Goal: Task Accomplishment & Management: Use online tool/utility

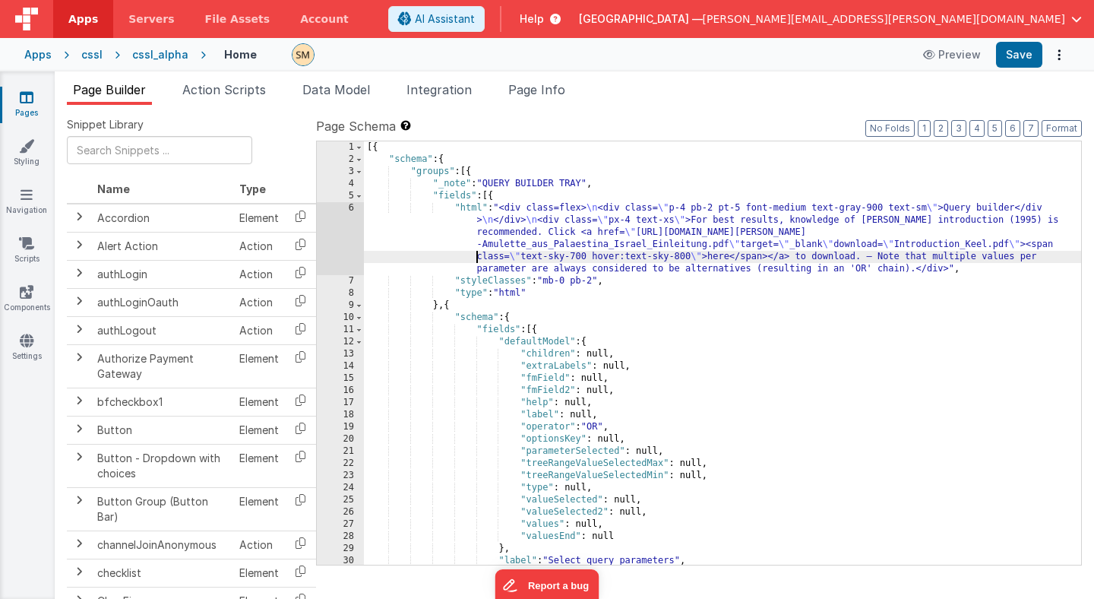
click at [445, 253] on div "[{ "schema" : { "groups" : [{ "_note" : "QUERY BUILDER TRAY" , "fields" : [{ "h…" at bounding box center [722, 364] width 717 height 447
click at [552, 204] on div "[{ "schema" : { "groups" : [{ "_note" : "QUERY BUILDER TRAY" , "fields" : [{ "h…" at bounding box center [722, 364] width 717 height 447
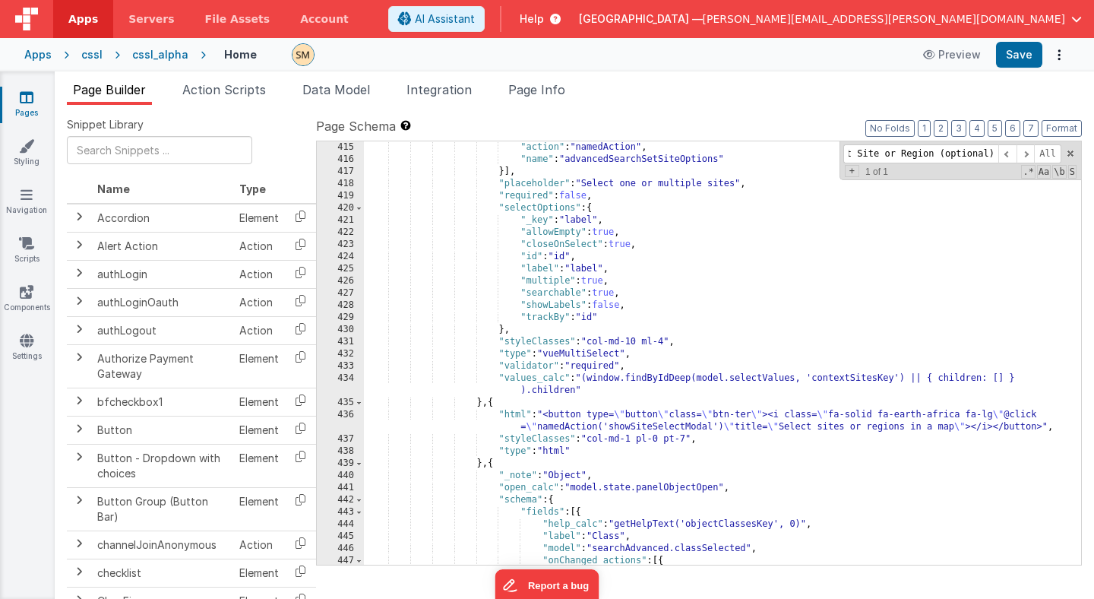
scroll to position [5149, 0]
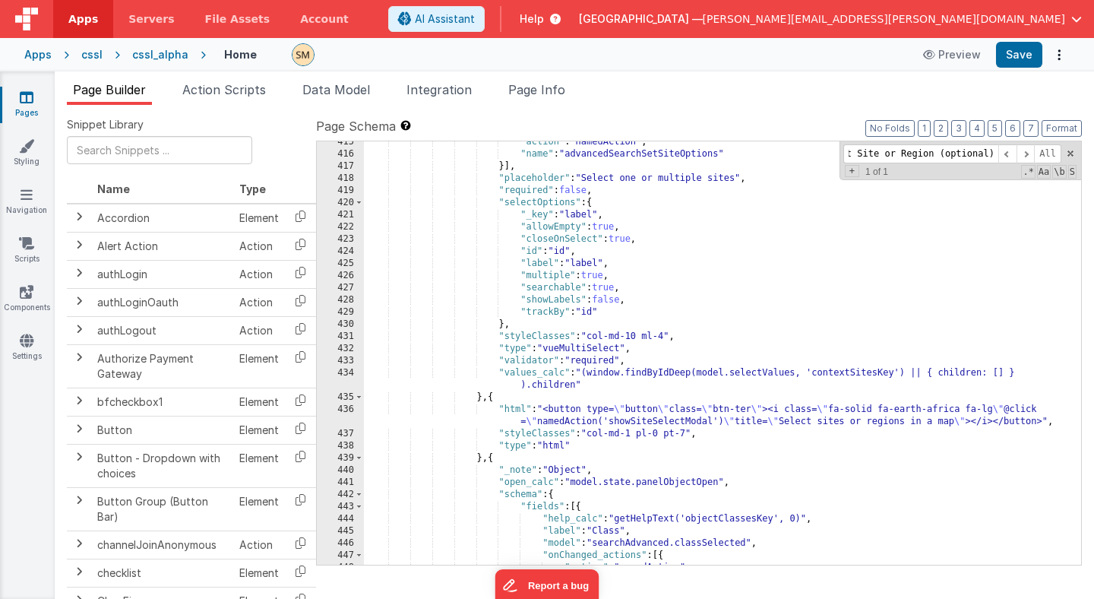
type input "Select Site or Region (optional)"
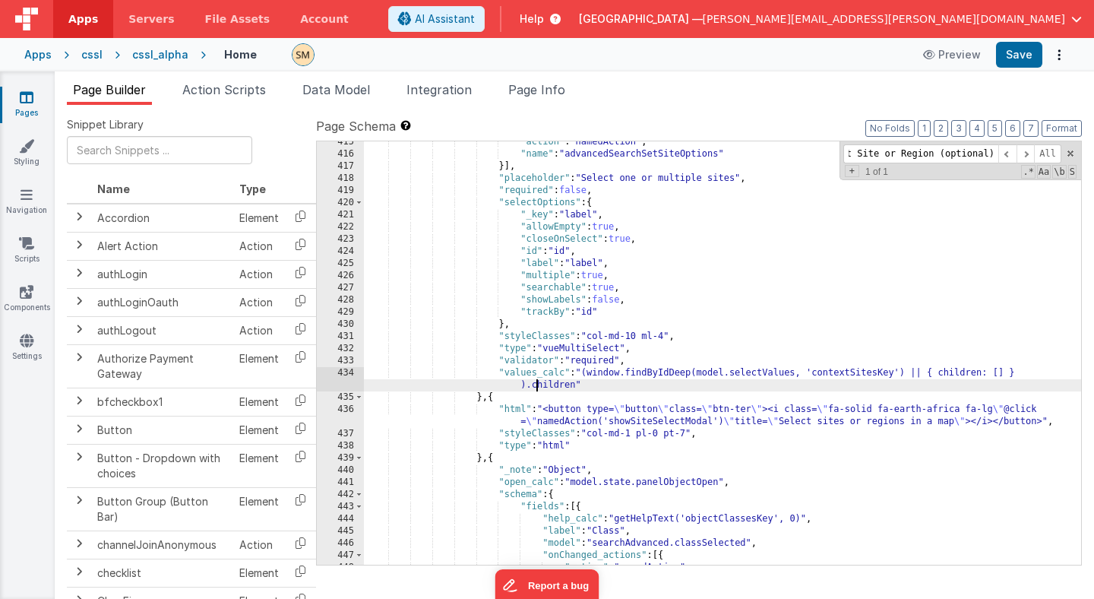
click at [538, 388] on div ""action" : "namedAction" , "name" : "advancedSearchSetSiteOptions" }] , "placeh…" at bounding box center [722, 359] width 717 height 447
click at [25, 99] on icon at bounding box center [27, 97] width 14 height 15
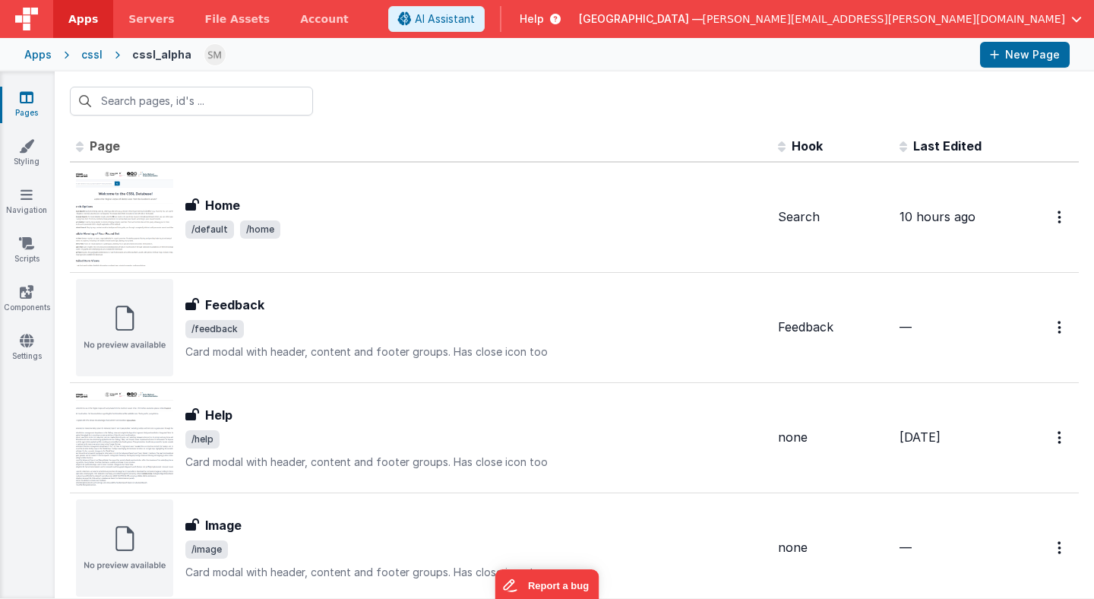
click at [93, 58] on div "cssl" at bounding box center [91, 54] width 21 height 15
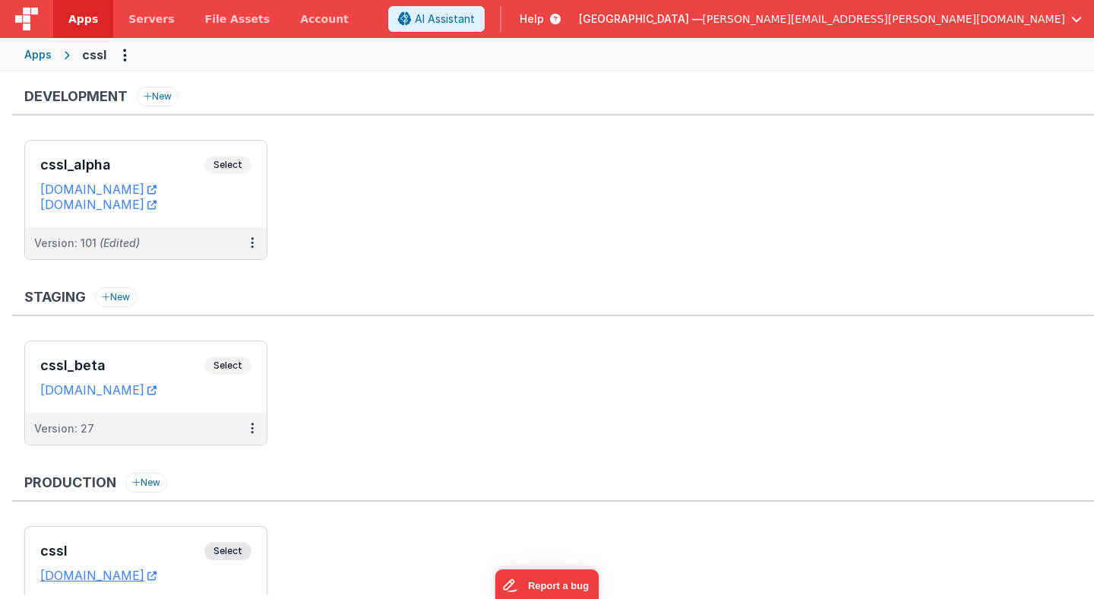
click at [239, 548] on span "Select" at bounding box center [227, 551] width 47 height 18
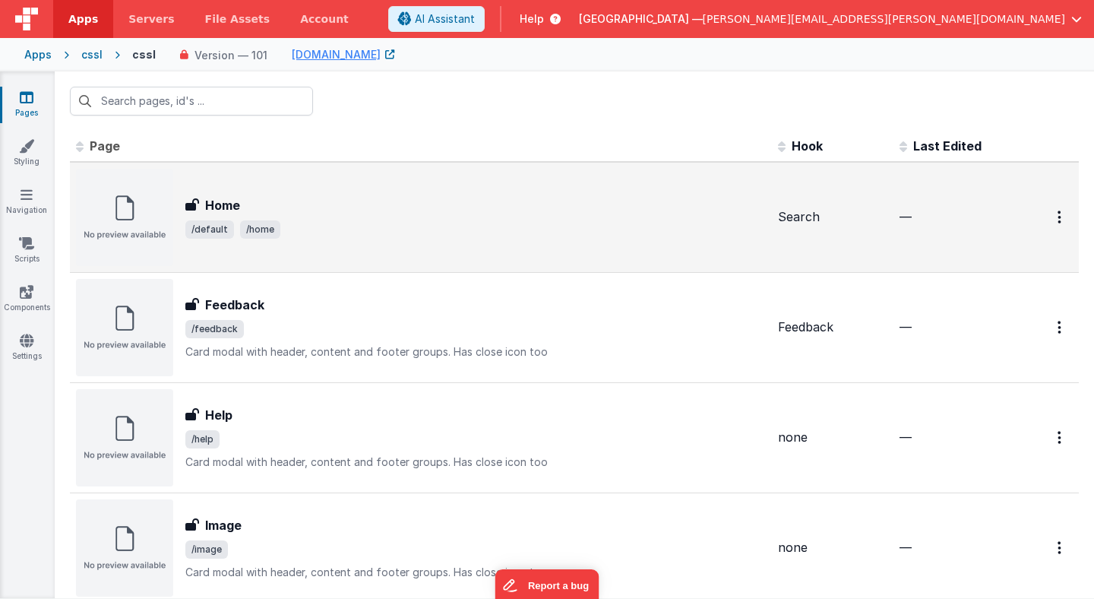
click at [227, 200] on h3 "Home" at bounding box center [222, 205] width 35 height 18
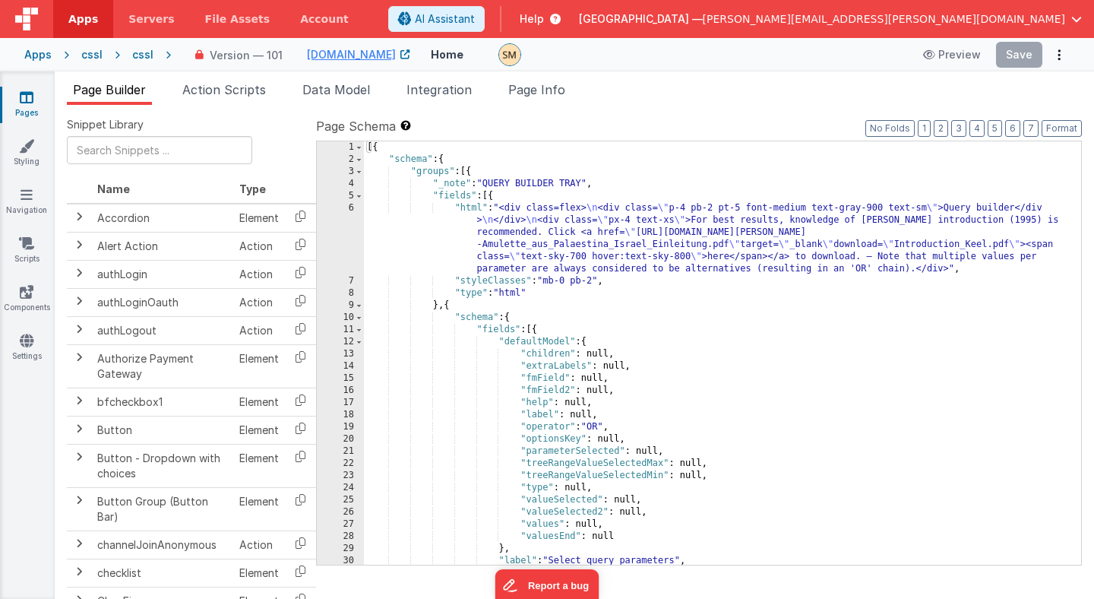
click at [433, 210] on div "[{ "schema" : { "groups" : [{ "_note" : "QUERY BUILDER TRAY" , "fields" : [{ "h…" at bounding box center [722, 364] width 717 height 447
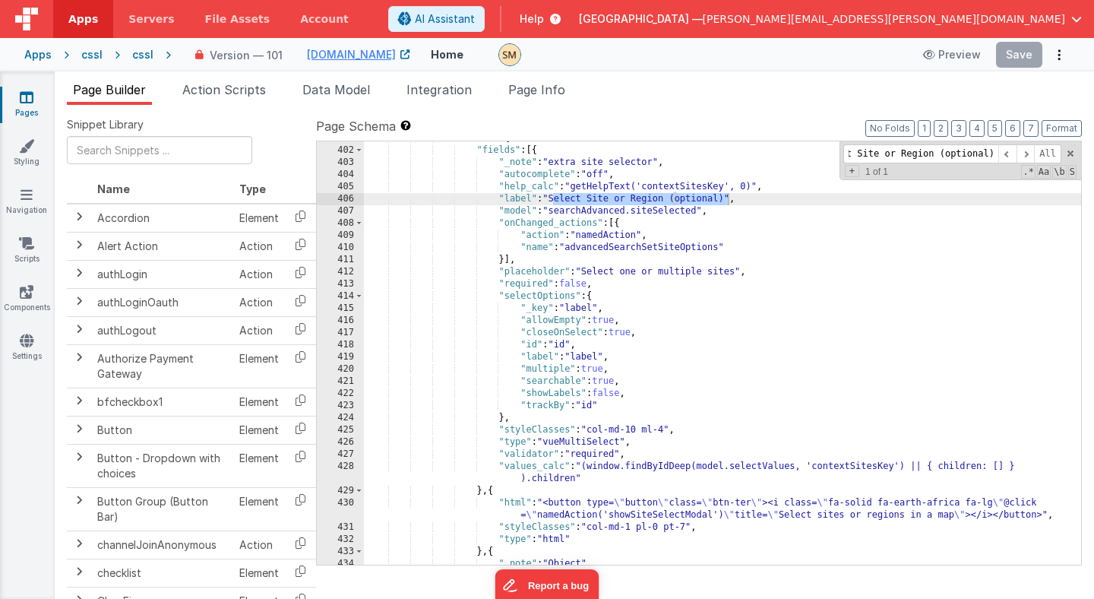
scroll to position [5060, 0]
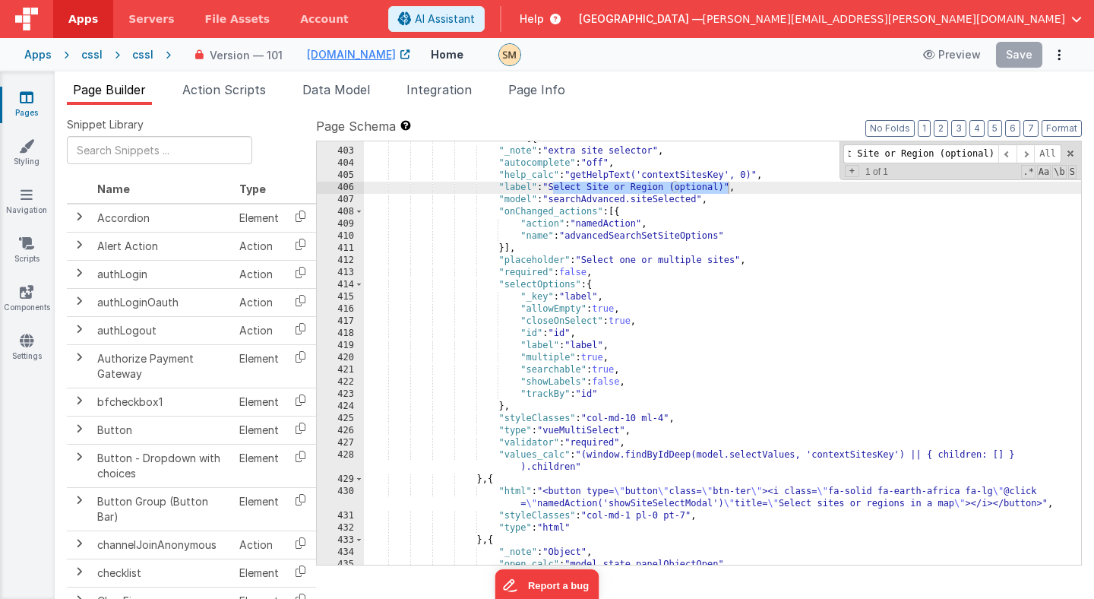
type input "Select Site or Region (optional)"
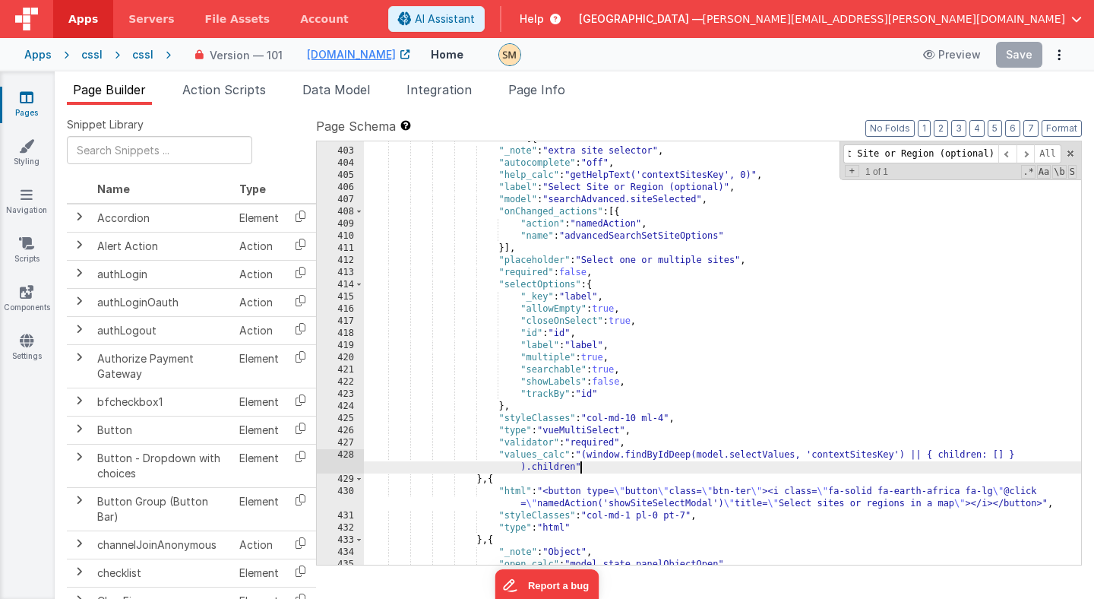
scroll to position [0, 0]
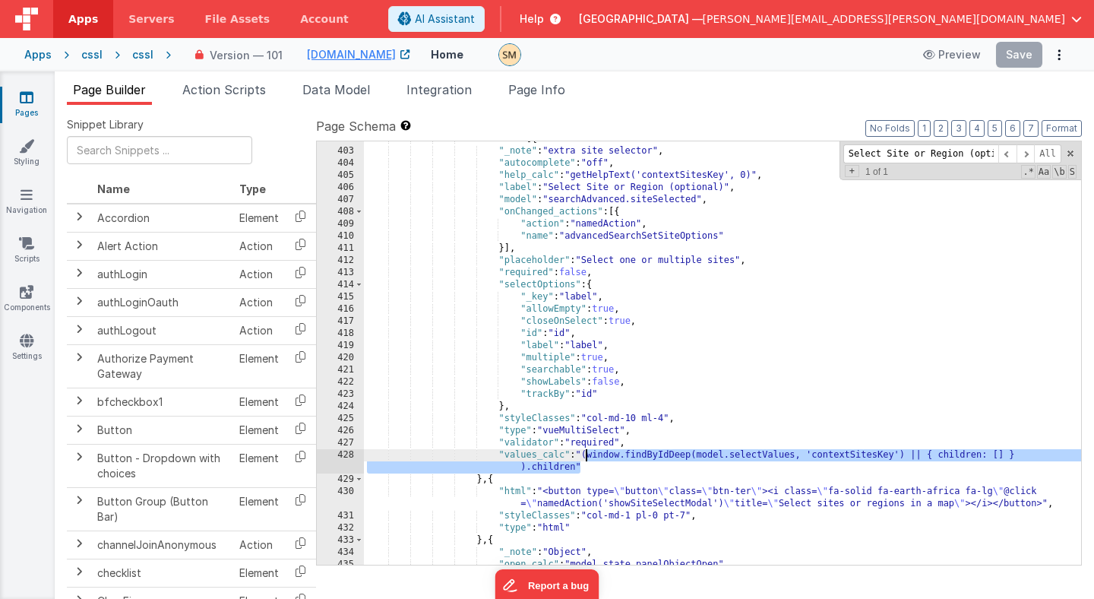
drag, startPoint x: 582, startPoint y: 466, endPoint x: 588, endPoint y: 455, distance: 12.9
click at [588, 455] on div ""fields" : [{ "_note" : "extra site selector" , "autocomplete" : "off" , "help_…" at bounding box center [722, 356] width 717 height 447
click at [27, 105] on link "Pages" at bounding box center [26, 105] width 55 height 30
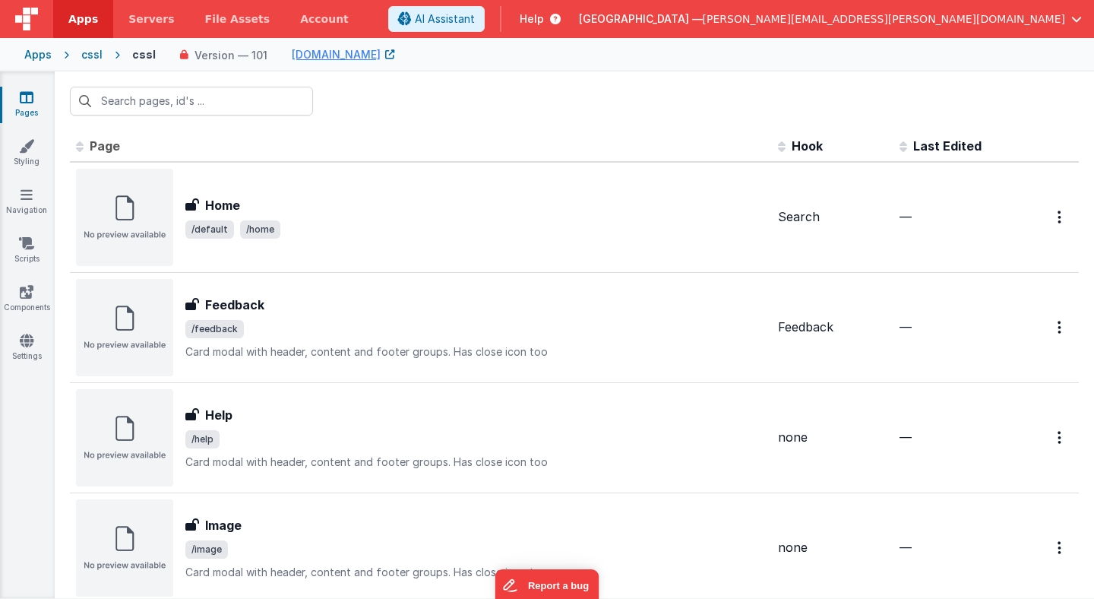
click at [87, 58] on div "cssl" at bounding box center [91, 54] width 21 height 15
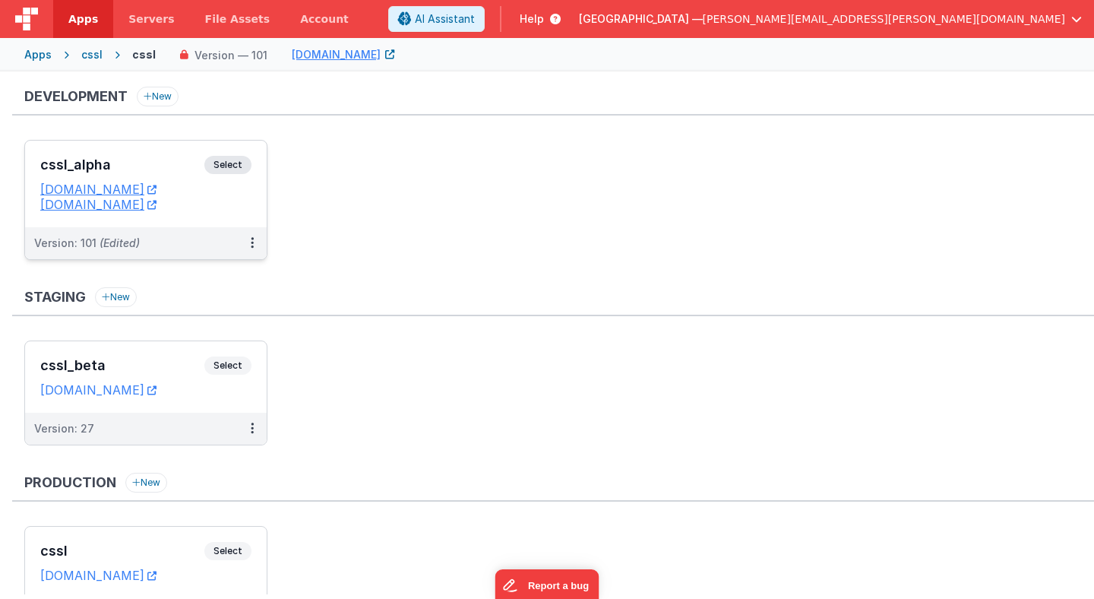
click at [233, 163] on span "Select" at bounding box center [227, 165] width 47 height 18
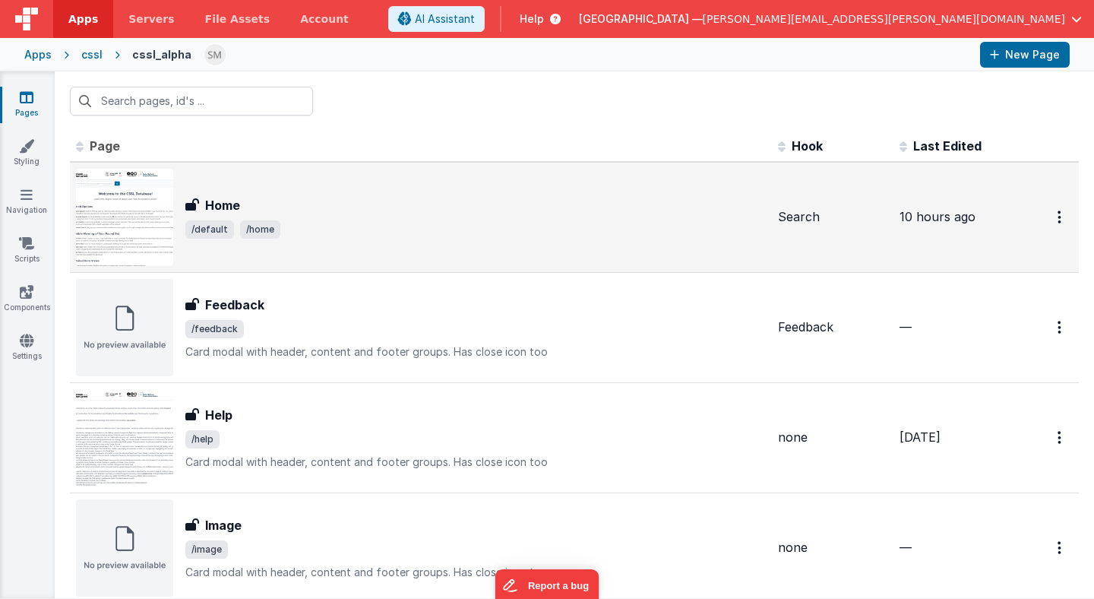
click at [227, 207] on h3 "Home" at bounding box center [222, 205] width 35 height 18
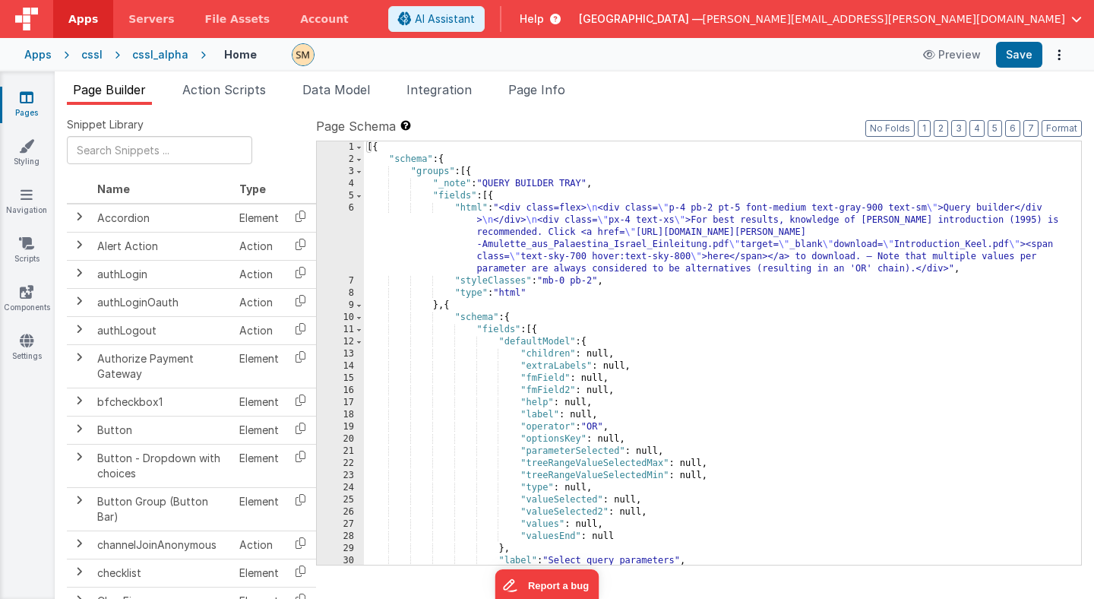
click at [473, 271] on div "[{ "schema" : { "groups" : [{ "_note" : "QUERY BUILDER TRAY" , "fields" : [{ "h…" at bounding box center [722, 364] width 717 height 447
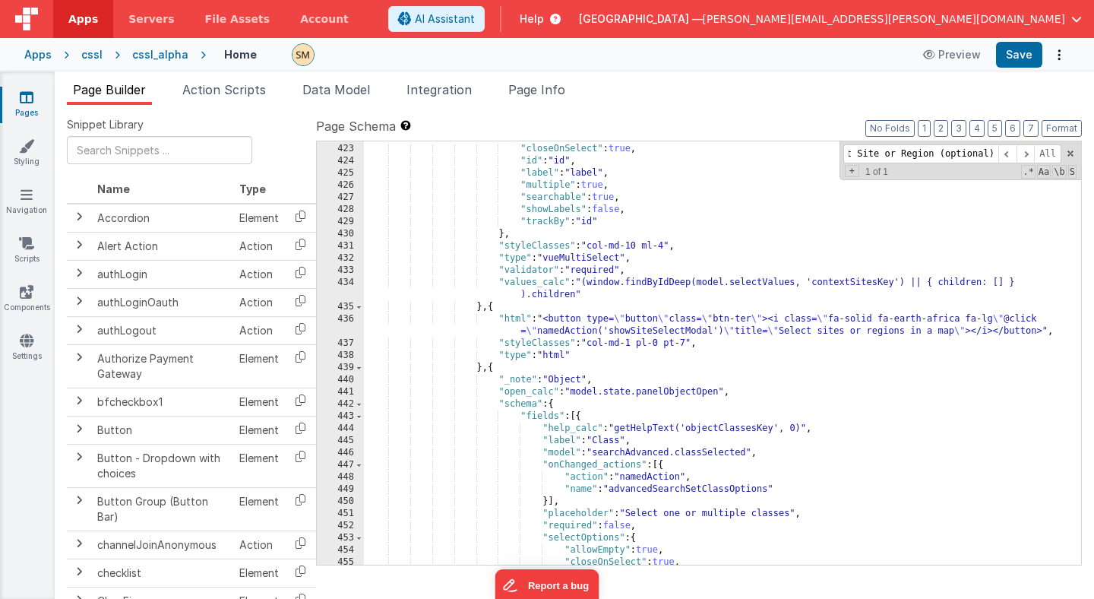
scroll to position [5223, 0]
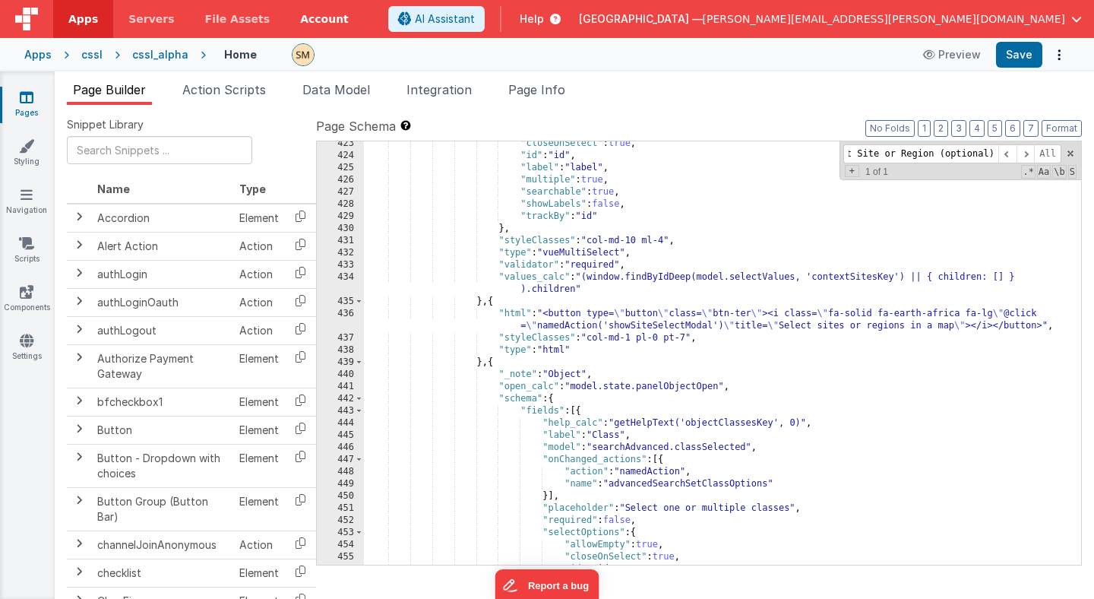
type input "Select Site or Region (optional)"
